Goal: Check status: Check status

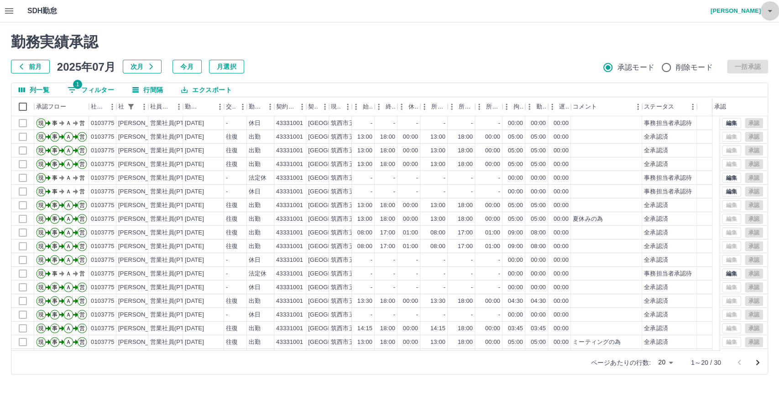
click at [768, 10] on icon "button" at bounding box center [770, 11] width 5 height 2
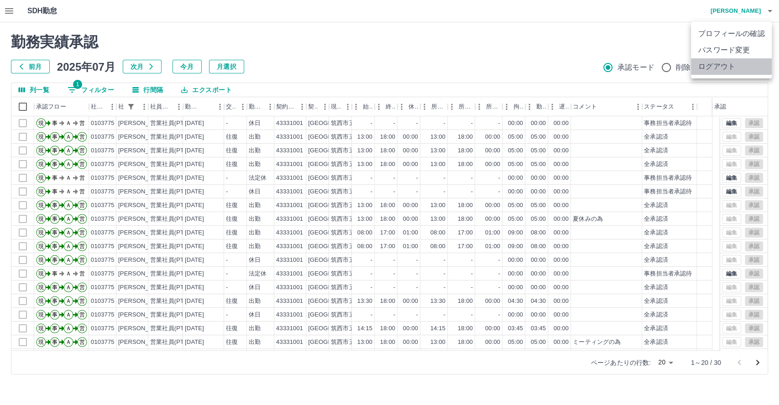
click at [735, 64] on li "ログアウト" at bounding box center [731, 66] width 81 height 16
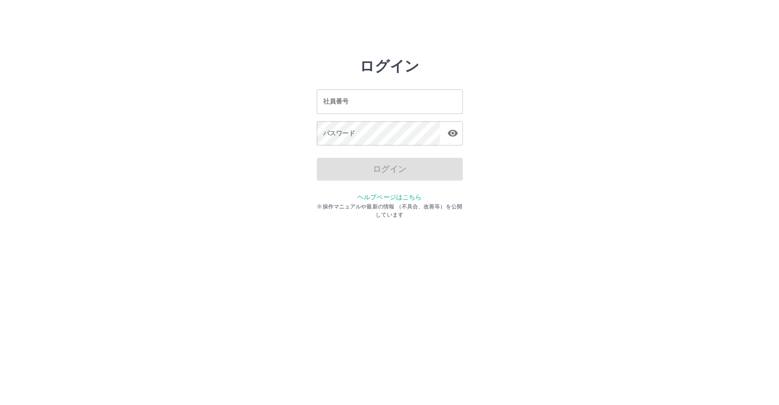
click at [424, 106] on input "社員番号" at bounding box center [390, 101] width 146 height 24
type input "*******"
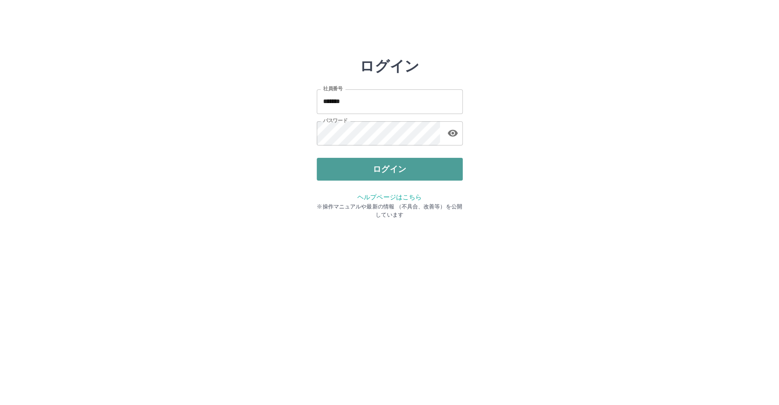
click at [399, 173] on button "ログイン" at bounding box center [390, 169] width 146 height 23
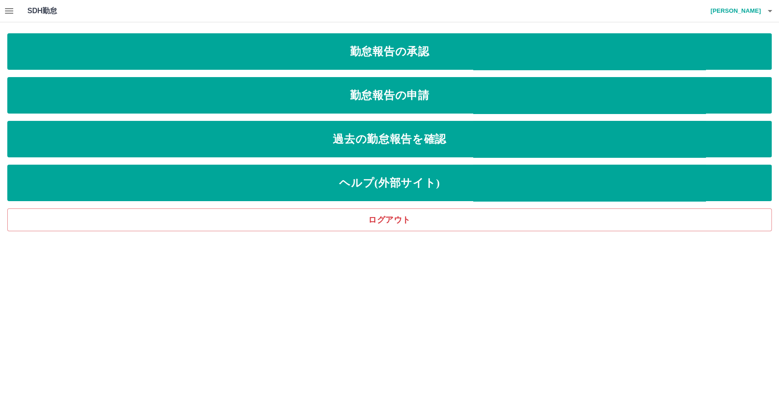
click at [12, 10] on icon "button" at bounding box center [9, 10] width 11 height 11
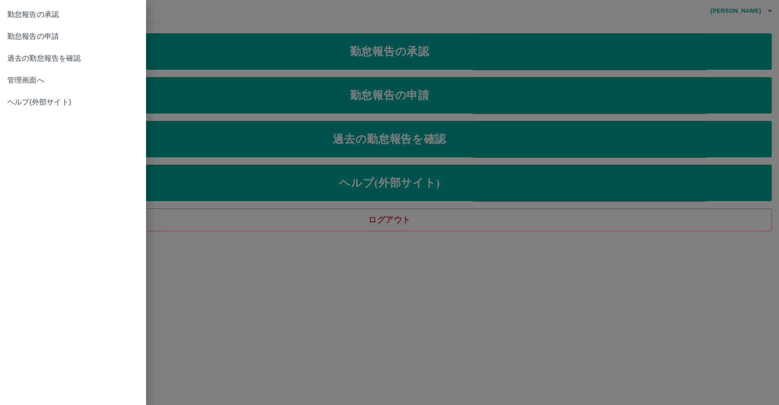
click at [27, 82] on span "管理画面へ" at bounding box center [72, 80] width 131 height 11
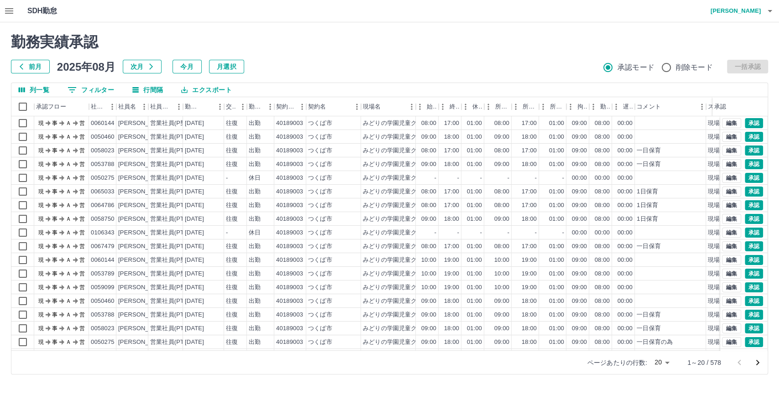
click at [36, 68] on button "前月" at bounding box center [30, 67] width 39 height 14
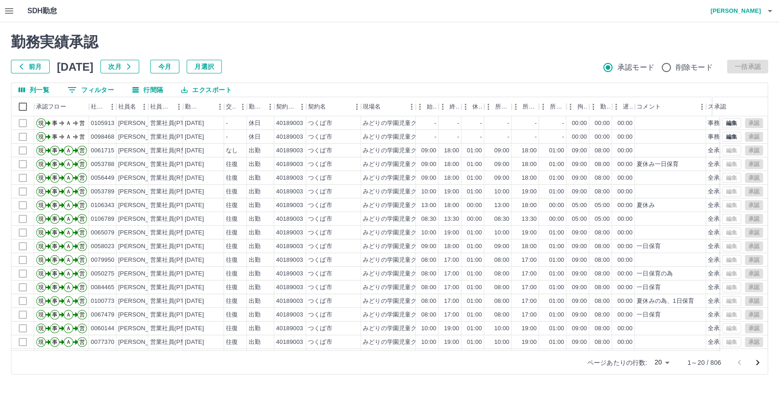
click at [87, 89] on button "0 フィルター" at bounding box center [90, 90] width 61 height 14
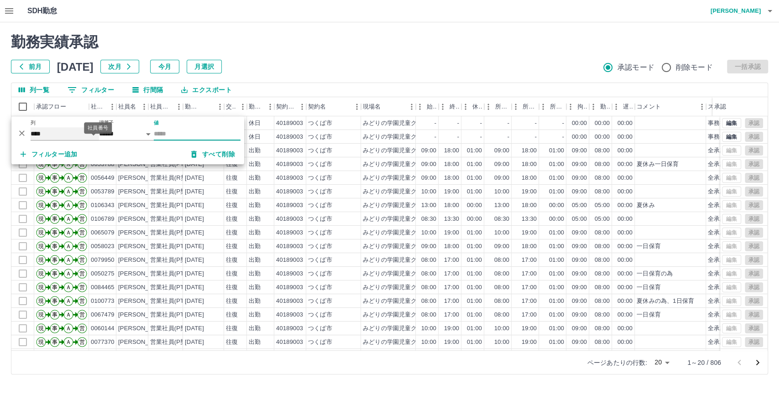
click at [93, 134] on select "**** *** **** *** *** **** ***** *** *** ** ** ** **** **** **** ** ** *** ****…" at bounding box center [65, 133] width 68 height 13
click at [31, 127] on select "**** *** **** *** *** **** ***** *** *** ** ** ** **** **** **** ** ** *** ****…" at bounding box center [65, 133] width 68 height 13
select select "**********"
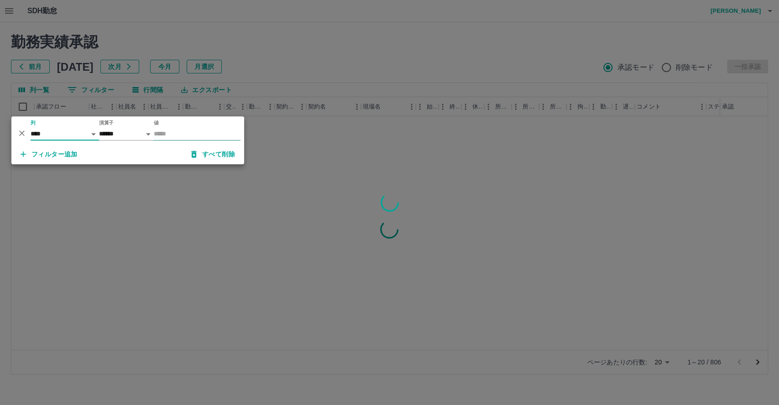
drag, startPoint x: 160, startPoint y: 133, endPoint x: 171, endPoint y: 132, distance: 10.5
click at [160, 133] on input "値" at bounding box center [197, 133] width 87 height 13
type input "**"
click at [274, 4] on div at bounding box center [389, 202] width 779 height 405
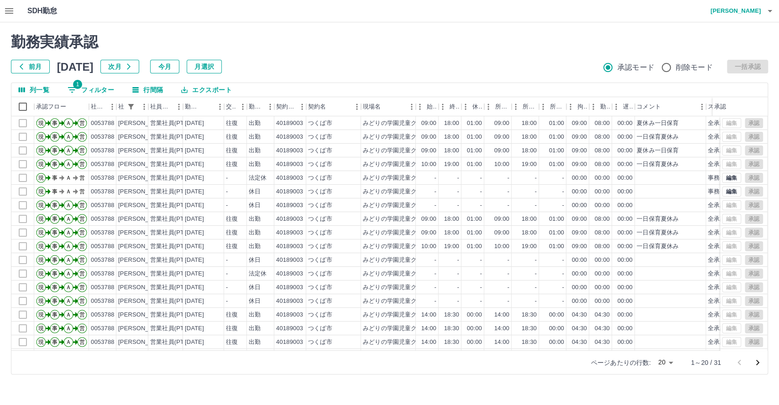
scroll to position [47, 0]
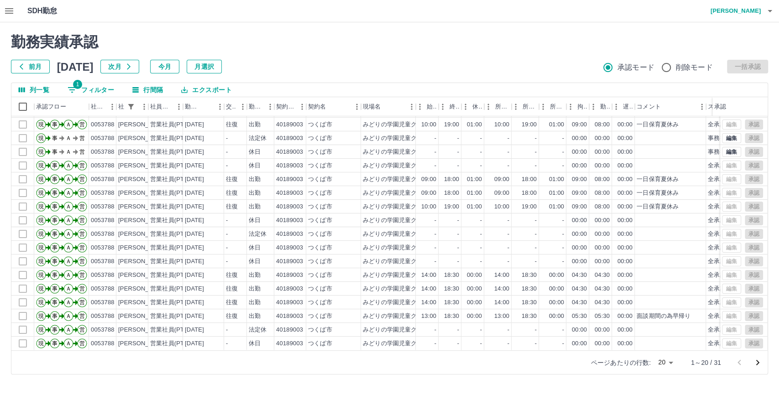
click at [757, 363] on icon "次のページへ" at bounding box center [757, 363] width 11 height 11
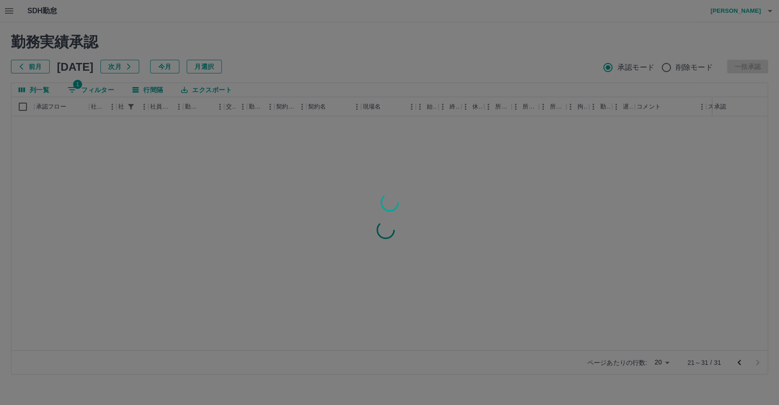
scroll to position [0, 0]
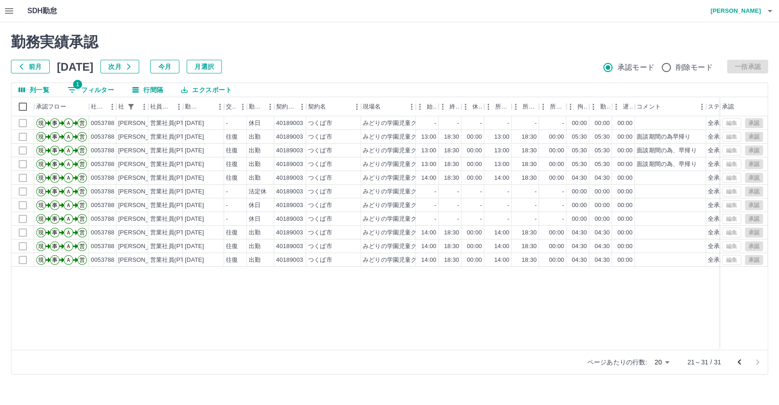
click at [744, 360] on icon "前のページへ" at bounding box center [739, 362] width 11 height 11
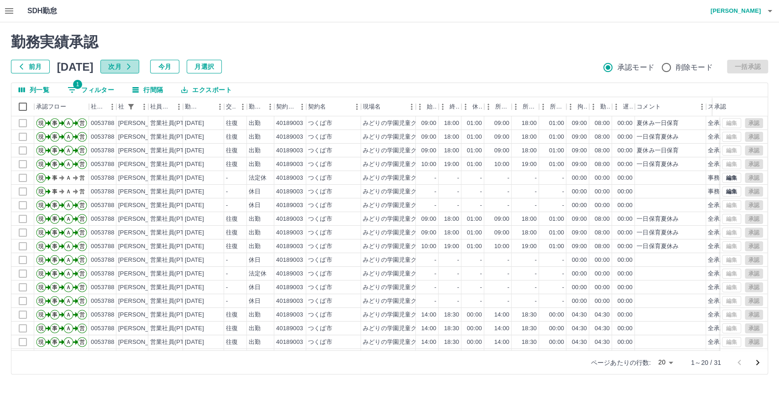
click at [139, 67] on button "次月" at bounding box center [119, 67] width 39 height 14
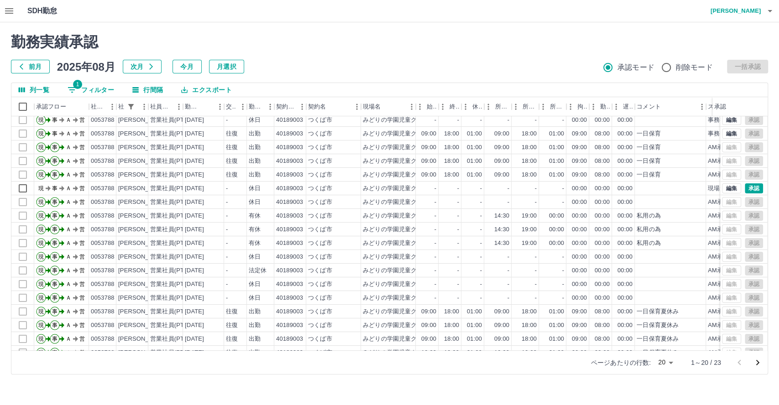
scroll to position [47, 0]
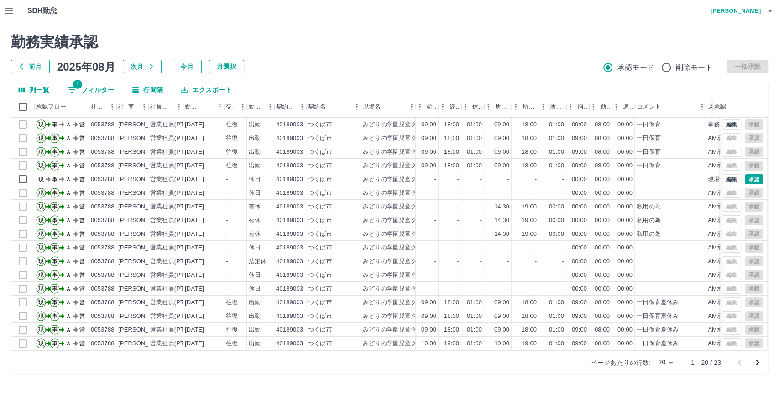
click at [762, 361] on icon "次のページへ" at bounding box center [757, 363] width 11 height 11
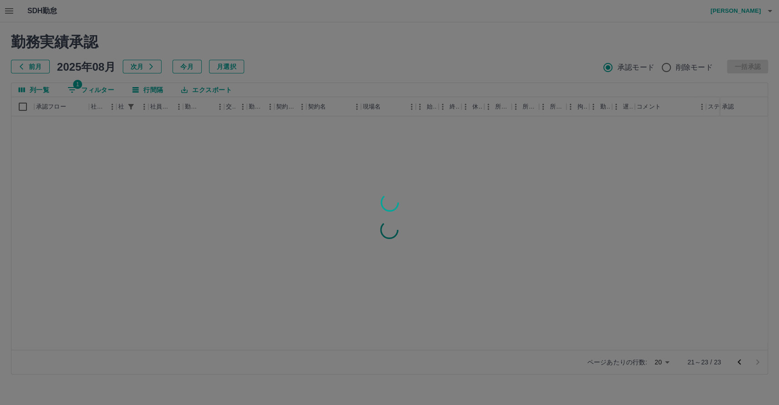
scroll to position [0, 0]
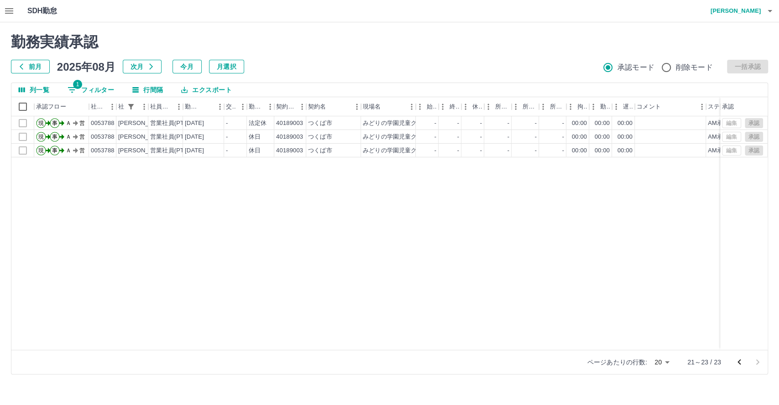
click at [769, 15] on icon "button" at bounding box center [770, 10] width 11 height 11
click at [734, 65] on li "ログアウト" at bounding box center [731, 66] width 81 height 16
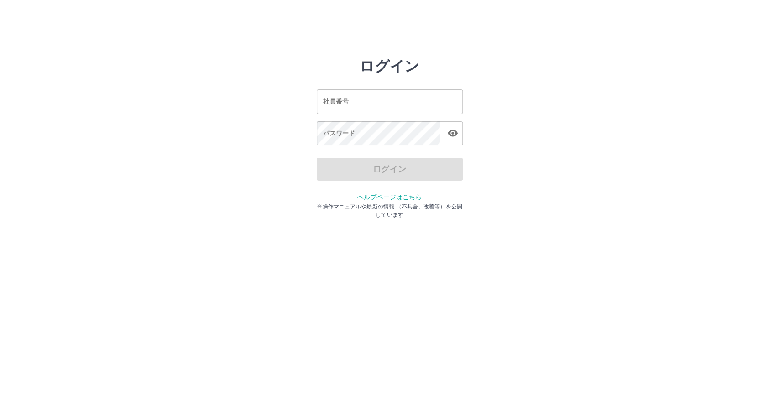
click at [429, 102] on input "社員番号" at bounding box center [390, 101] width 146 height 24
type input "*"
type input "*******"
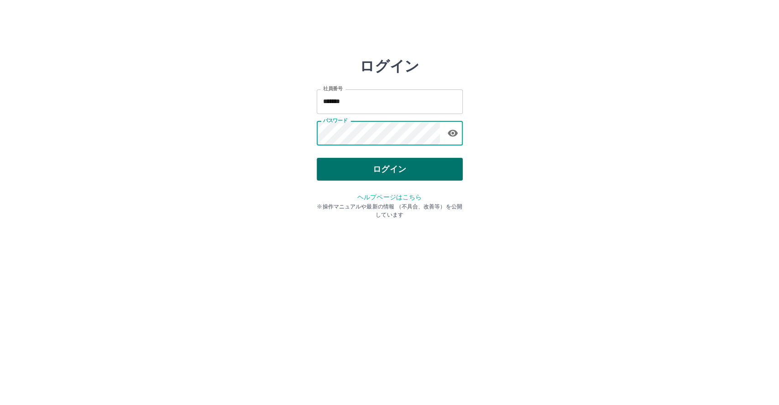
click at [422, 171] on button "ログイン" at bounding box center [390, 169] width 146 height 23
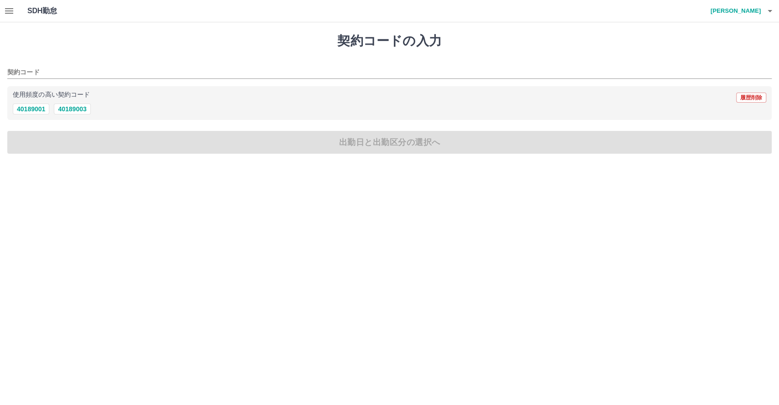
click at [9, 15] on icon "button" at bounding box center [9, 10] width 11 height 11
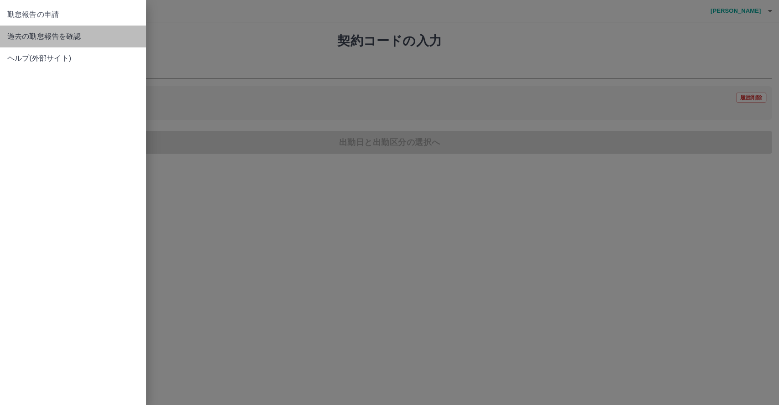
click at [18, 34] on span "過去の勤怠報告を確認" at bounding box center [72, 36] width 131 height 11
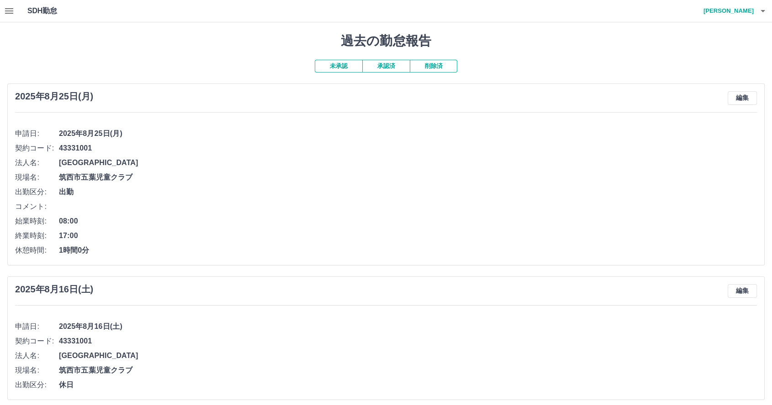
click at [369, 66] on button "承認済" at bounding box center [385, 66] width 47 height 13
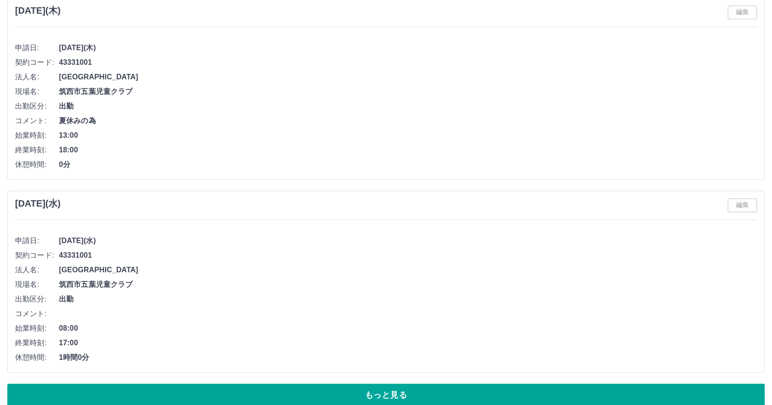
scroll to position [3967, 0]
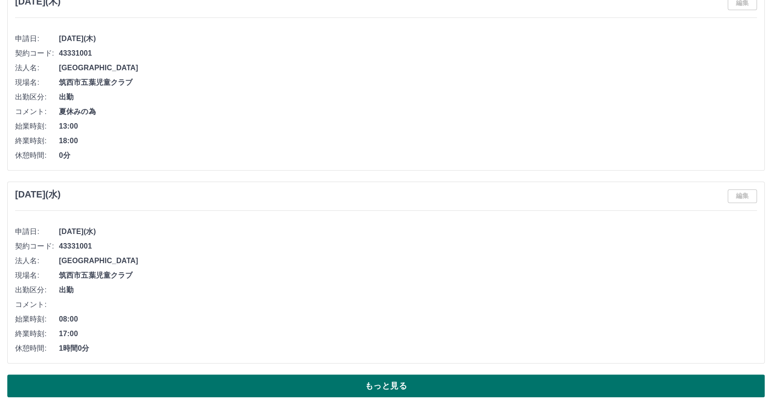
click at [147, 382] on button "もっと見る" at bounding box center [385, 386] width 757 height 23
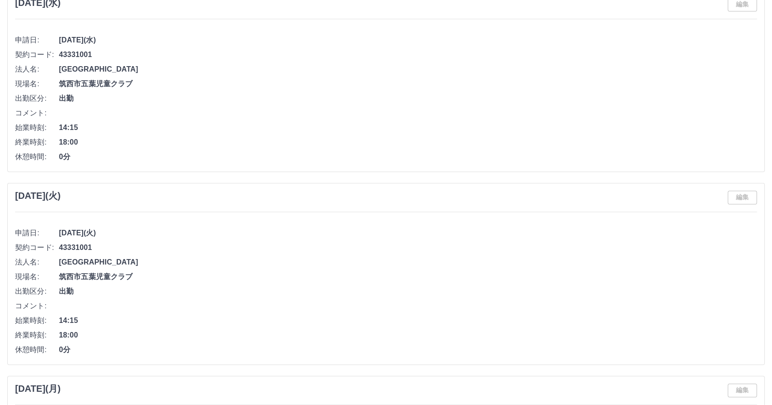
scroll to position [7671, 0]
